Goal: Check status: Check status

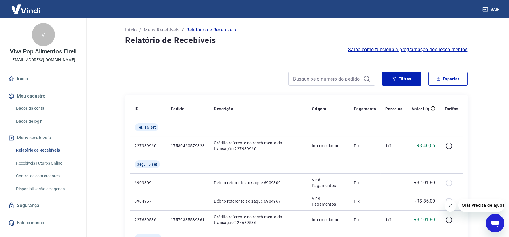
click at [489, 91] on main "Início / Meus Recebíveis / Relatório de Recebíveis Relatório de Recebíveis Saib…" at bounding box center [296, 128] width 425 height 219
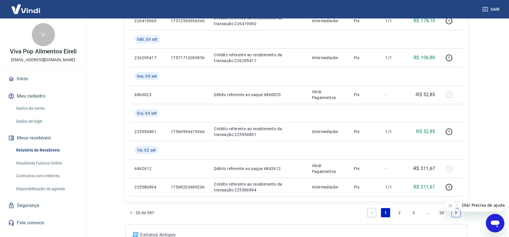
scroll to position [568, 0]
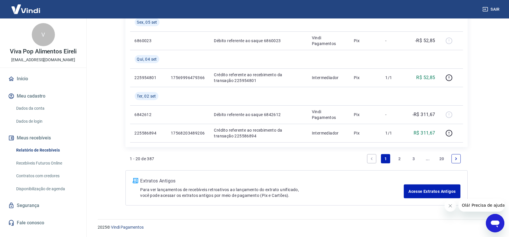
click at [403, 159] on link "2" at bounding box center [399, 158] width 9 height 9
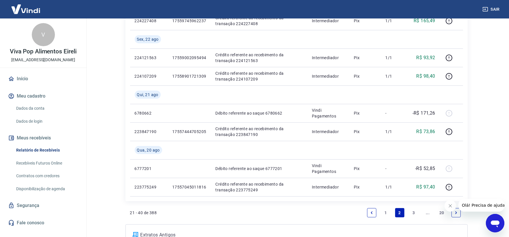
scroll to position [568, 0]
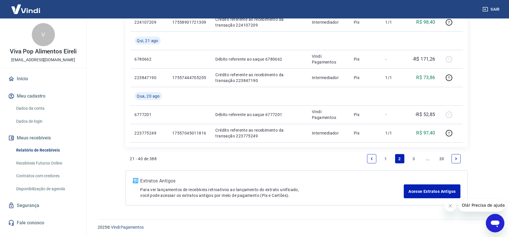
click at [412, 158] on link "3" at bounding box center [413, 158] width 9 height 9
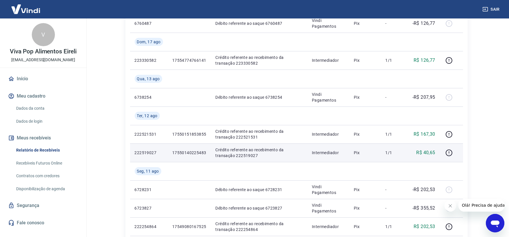
scroll to position [225, 0]
